Goal: Communication & Community: Participate in discussion

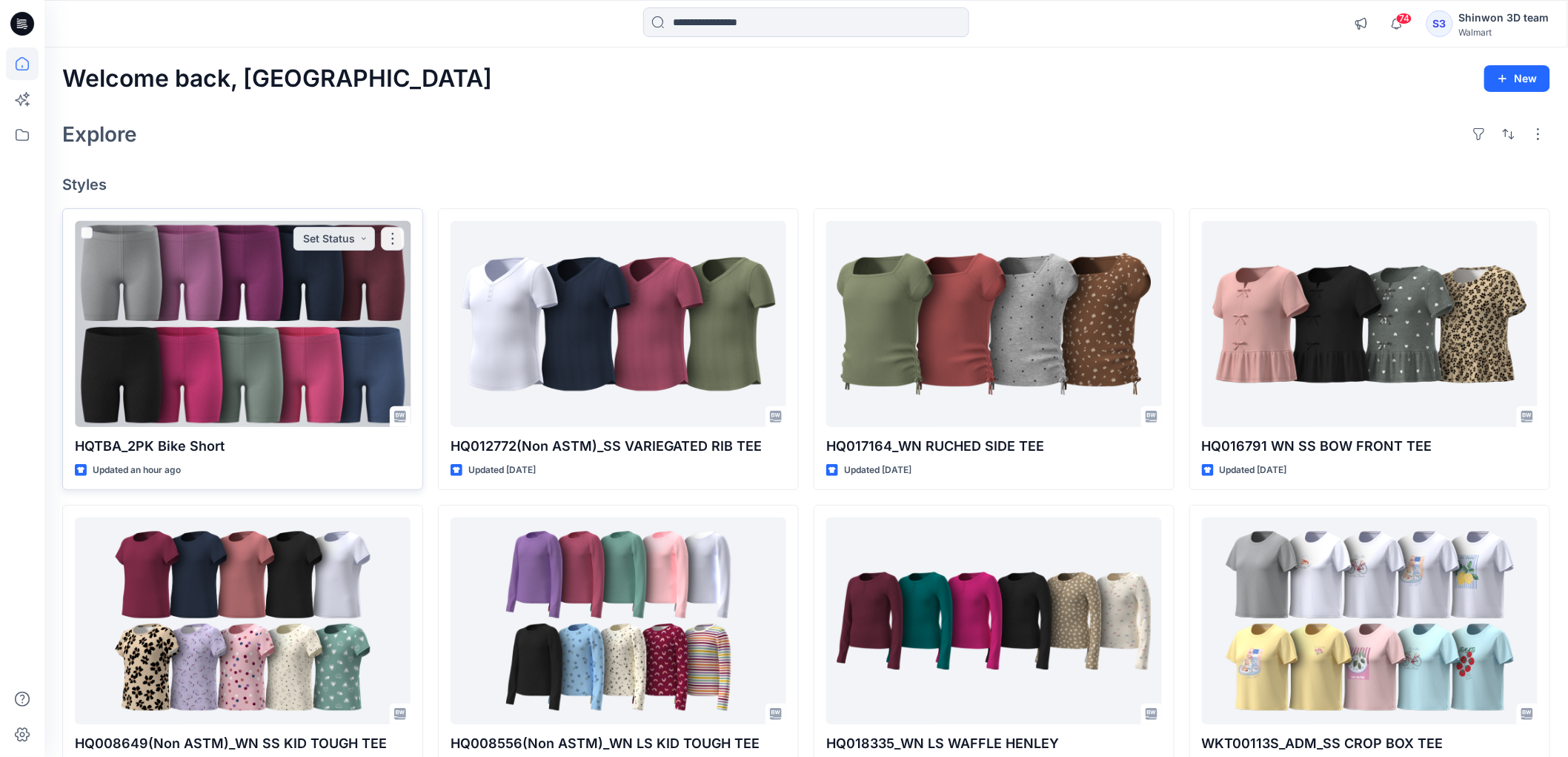
click at [250, 302] on div at bounding box center [242, 324] width 336 height 206
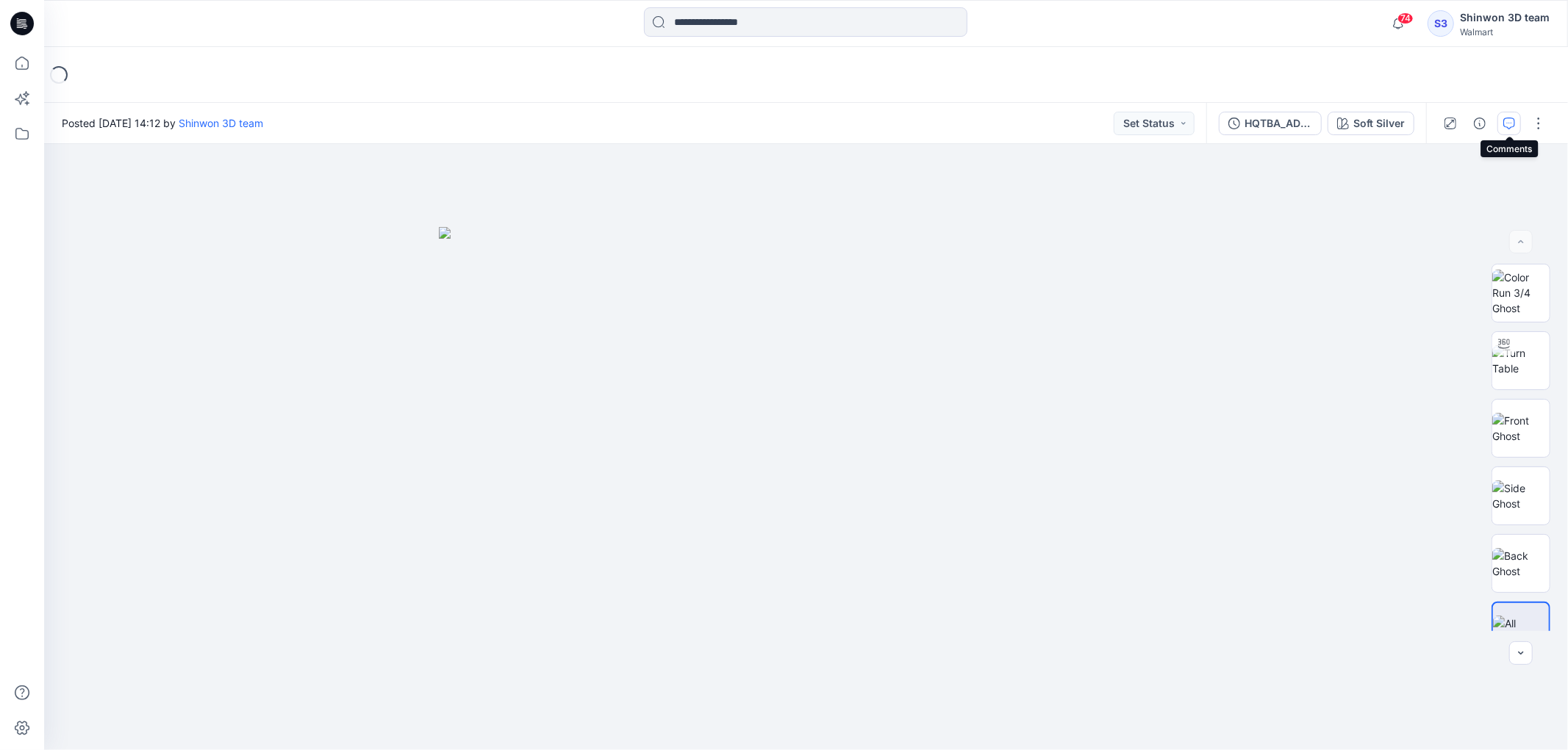
click at [1503, 115] on button "button" at bounding box center [1509, 123] width 24 height 24
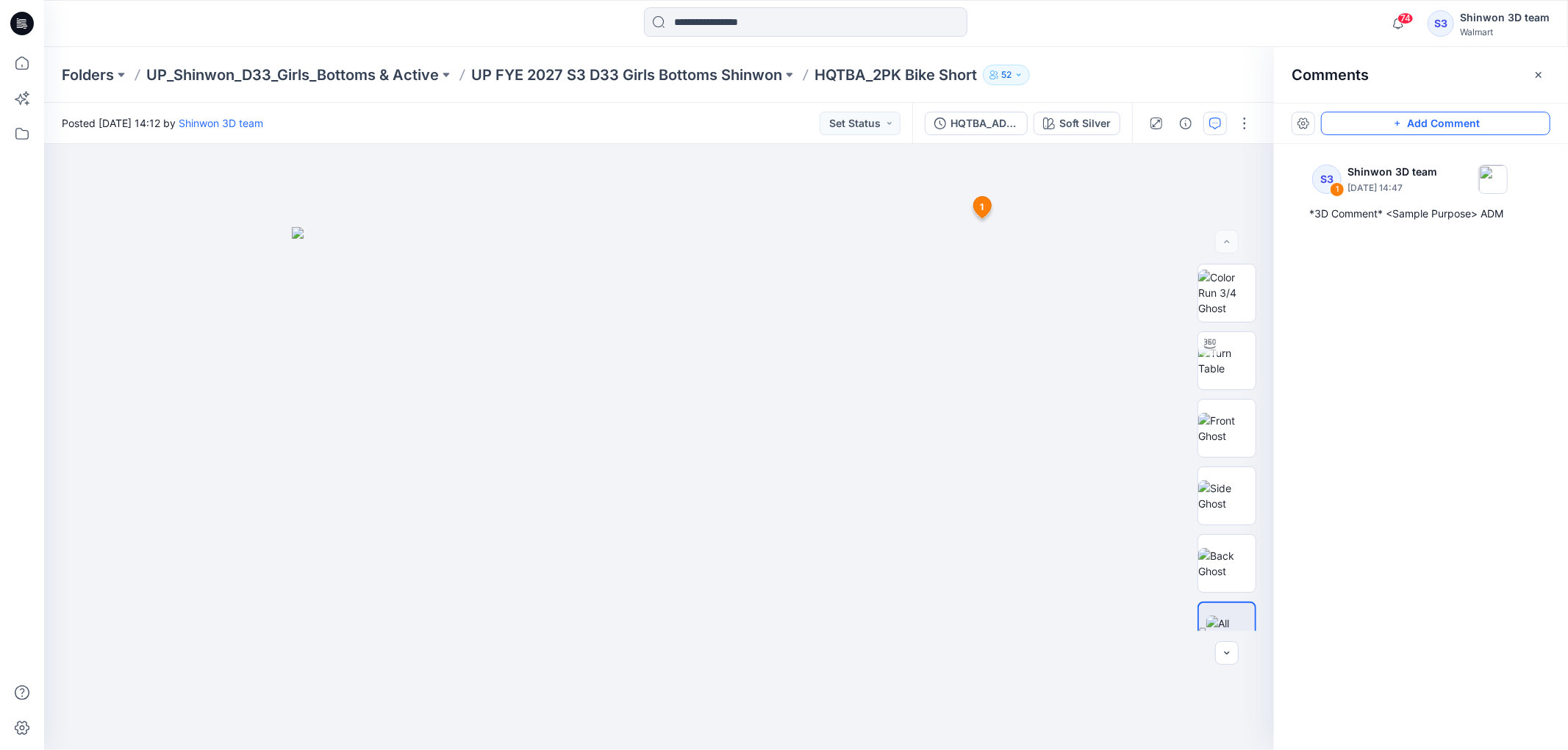
click at [1331, 126] on button "Add Comment" at bounding box center [1435, 123] width 230 height 24
click at [1013, 273] on div "2 1 S3 Shinwon 3D team [DATE] 14:47 *3D Comment* <Sample Purpose> ADM Reply" at bounding box center [659, 447] width 1229 height 606
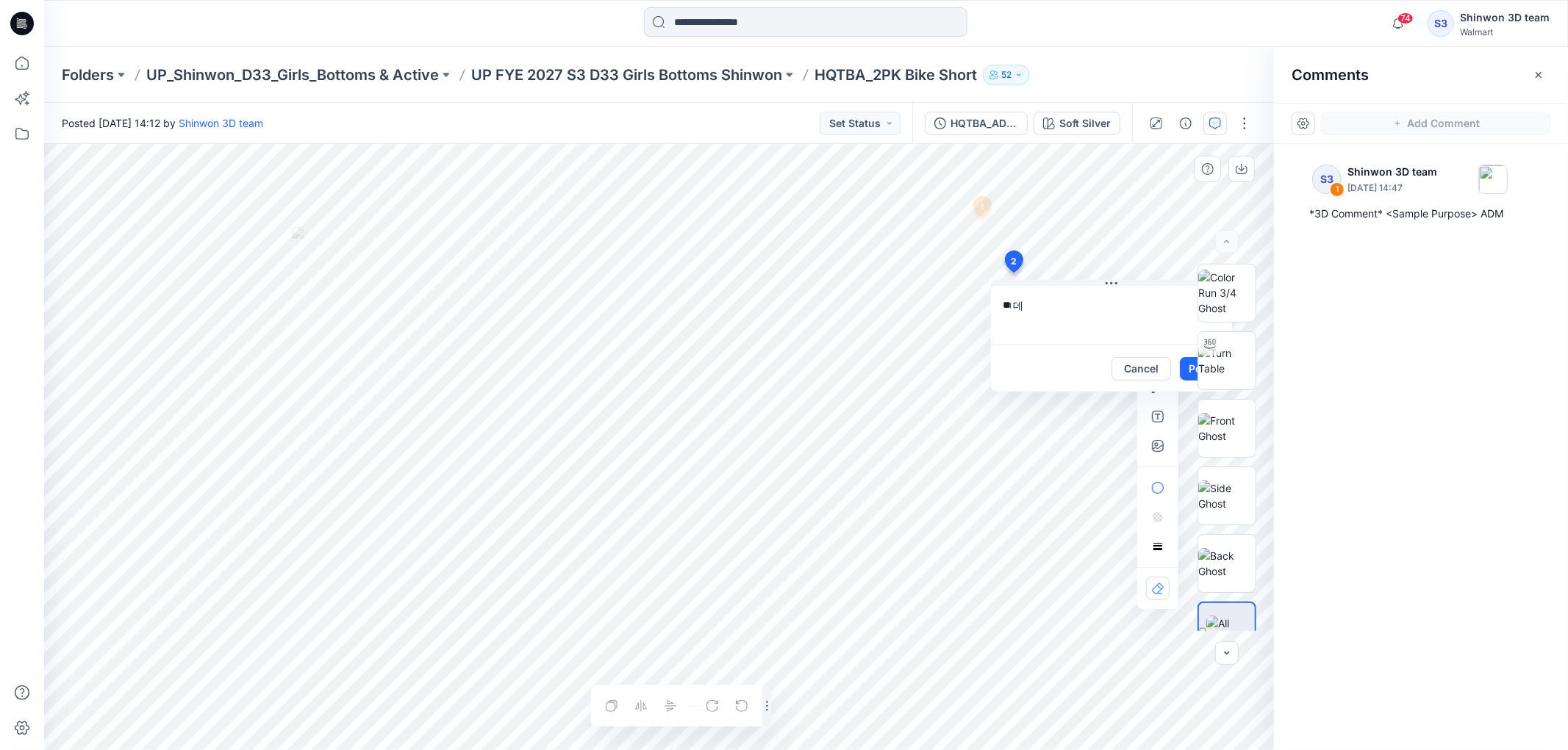
type textarea "*"
type textarea "**********"
click at [1187, 368] on div at bounding box center [1226, 447] width 94 height 367
drag, startPoint x: 1155, startPoint y: 290, endPoint x: 1049, endPoint y: 328, distance: 112.6
click at [1049, 328] on textarea "**********" at bounding box center [1111, 315] width 241 height 59
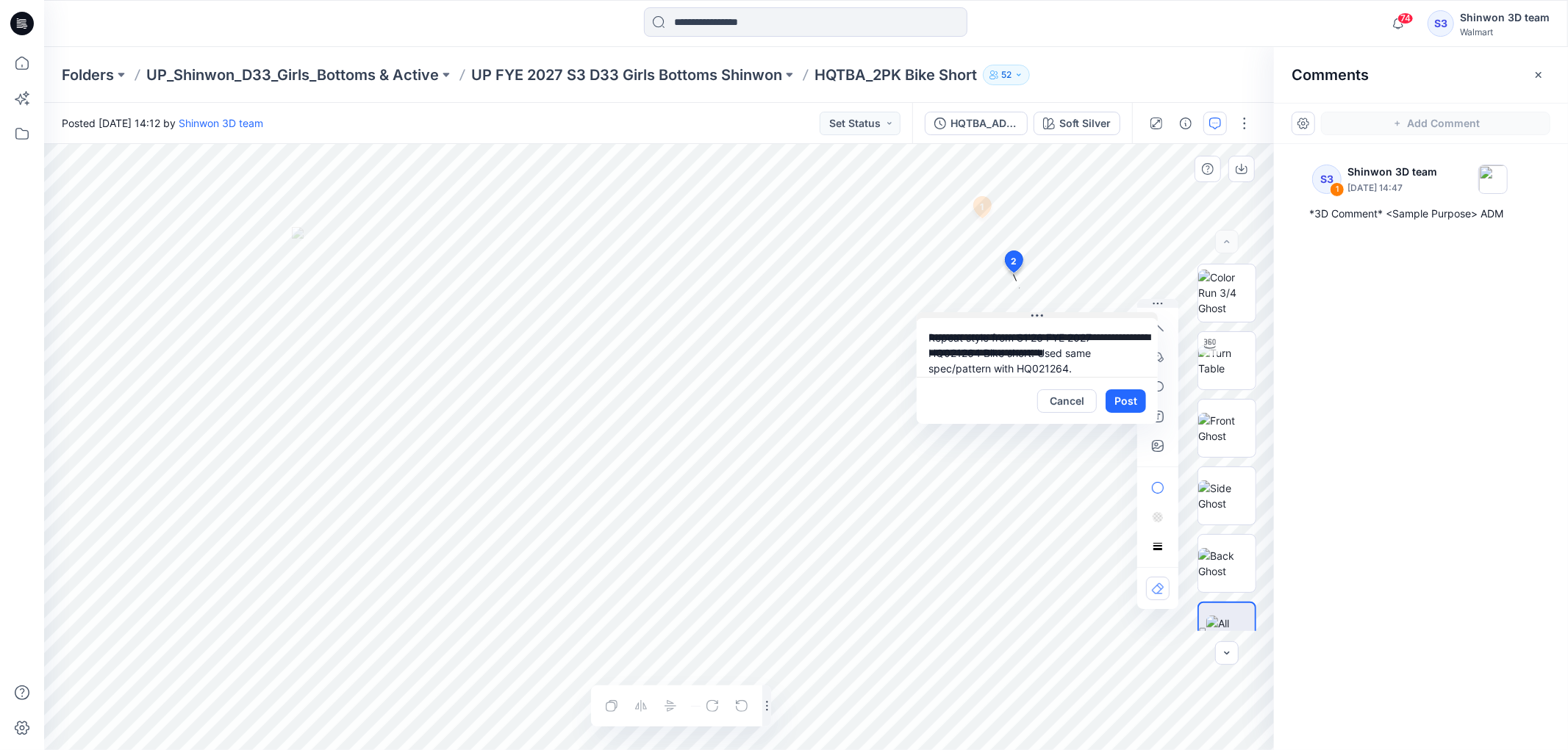
drag, startPoint x: 1116, startPoint y: 284, endPoint x: 1016, endPoint y: 329, distance: 109.7
click at [1031, 322] on icon at bounding box center [1036, 316] width 11 height 11
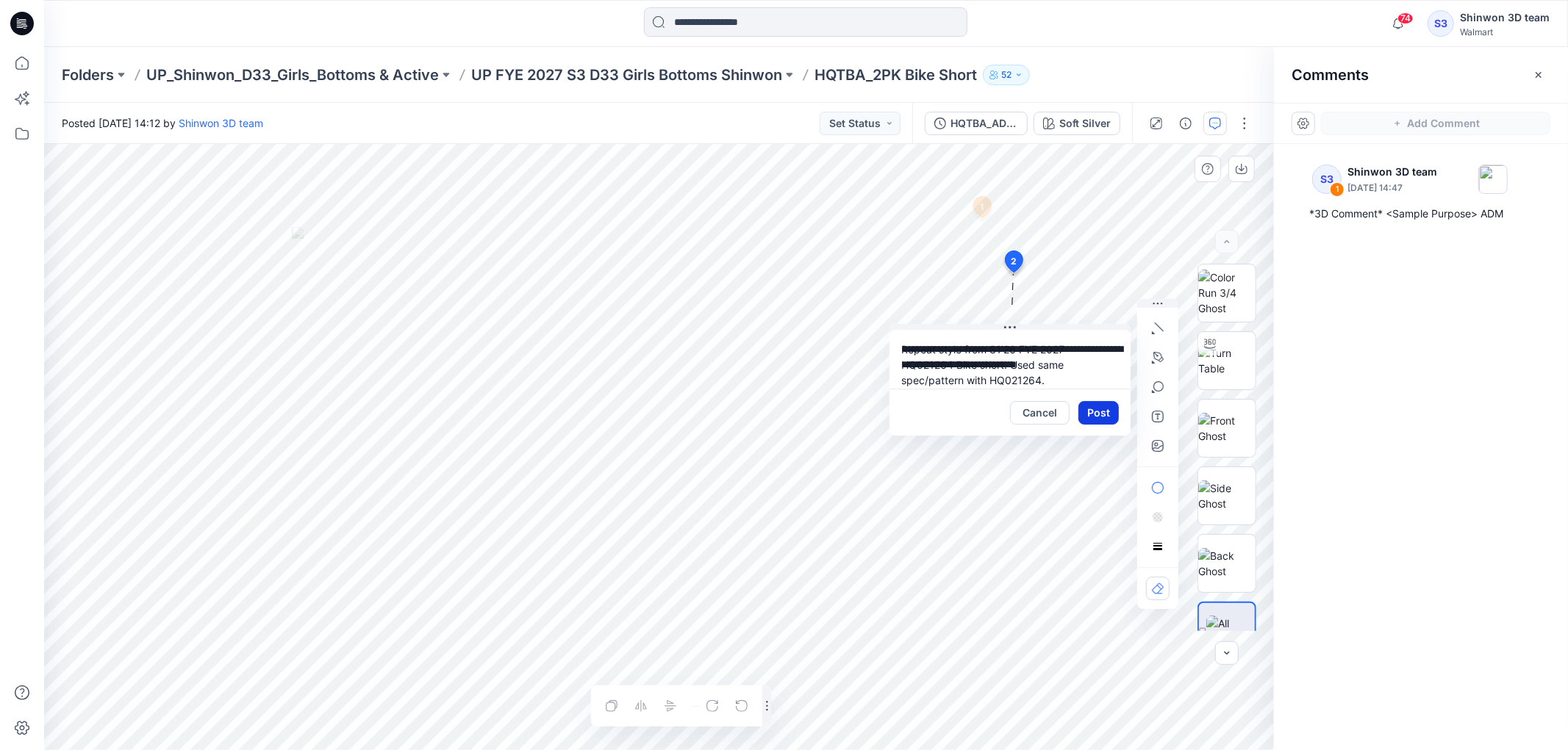
click at [1096, 413] on button "Post" at bounding box center [1098, 412] width 40 height 24
